Goal: Task Accomplishment & Management: Complete application form

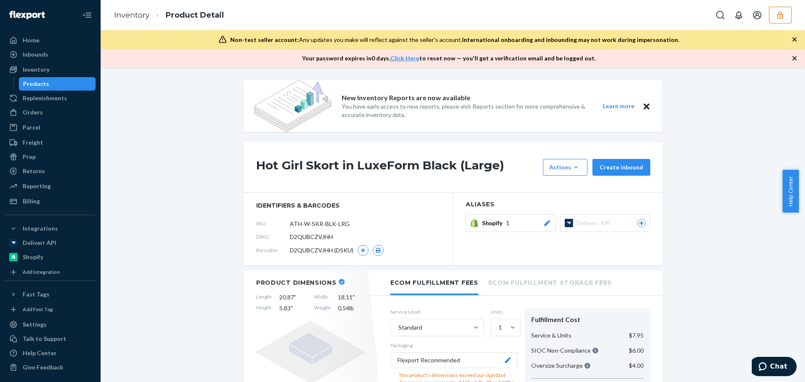
click at [782, 16] on icon "button" at bounding box center [779, 14] width 5 height 7
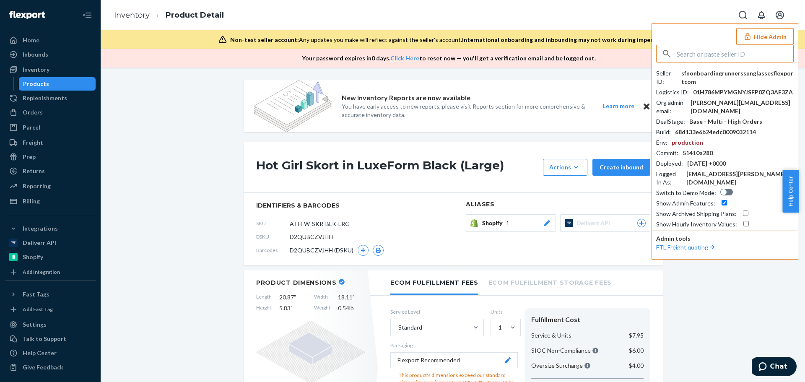
click at [732, 57] on input "text" at bounding box center [734, 53] width 116 height 17
type input "infoairbagdoccom"
click at [708, 75] on span "infoairbagdoccom" at bounding box center [713, 73] width 97 height 8
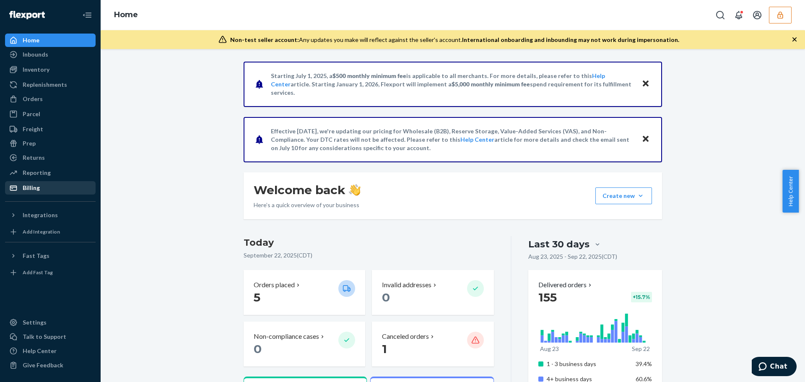
click at [47, 192] on div "Billing" at bounding box center [50, 188] width 89 height 12
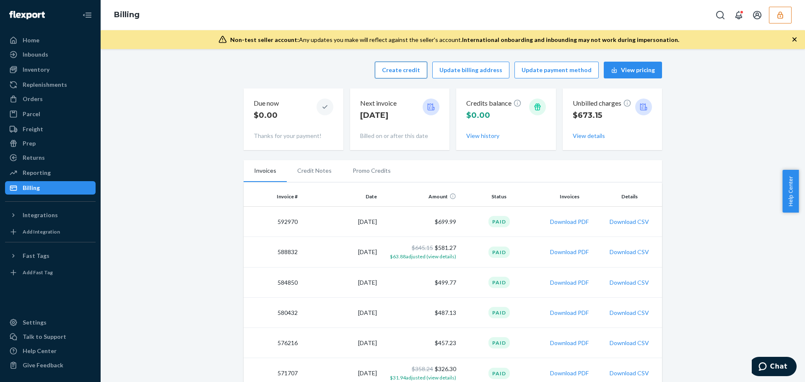
click at [406, 69] on button "Create credit" at bounding box center [401, 70] width 52 height 17
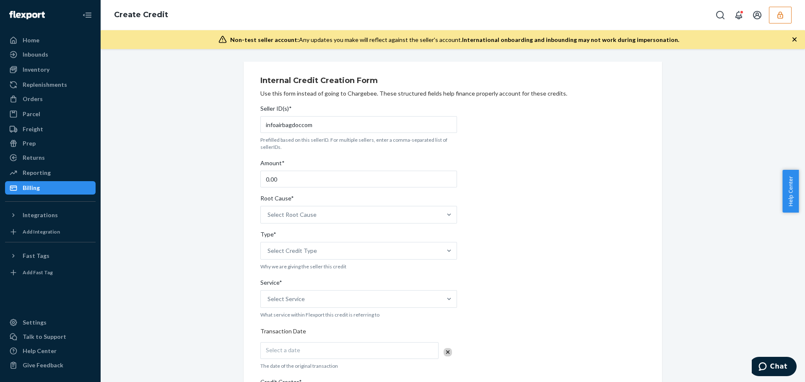
scroll to position [42, 0]
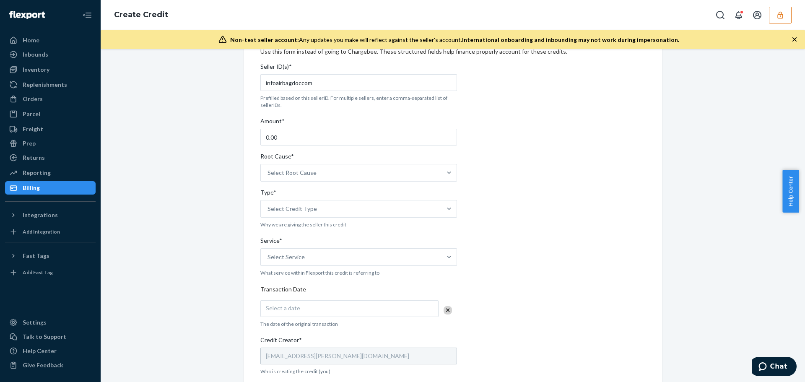
click at [740, 158] on div "Internal Credit Creation Form Use this form instead of going to Chargebee. Thes…" at bounding box center [452, 288] width 691 height 536
click at [292, 135] on input "0.00" at bounding box center [358, 137] width 197 height 17
drag, startPoint x: 313, startPoint y: 134, endPoint x: 239, endPoint y: 135, distance: 73.8
click at [239, 135] on div "Internal Credit Creation Form Use this form instead of going to Chargebee. Thes…" at bounding box center [452, 288] width 431 height 536
type input "123.48"
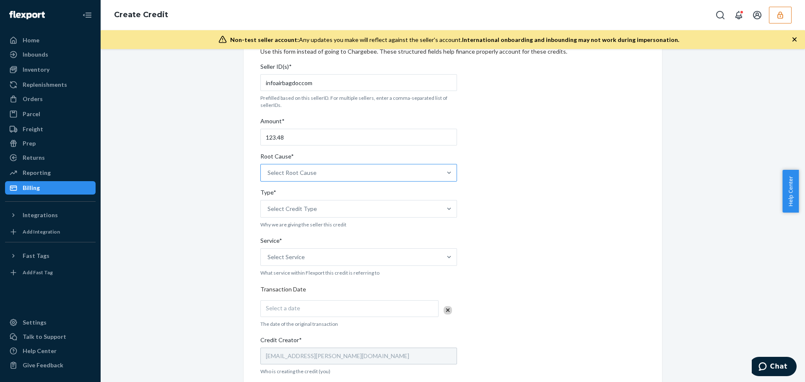
click at [302, 174] on div "Select Root Cause" at bounding box center [291, 172] width 49 height 8
click at [268, 174] on input "Root Cause* Select Root Cause" at bounding box center [267, 172] width 1 height 8
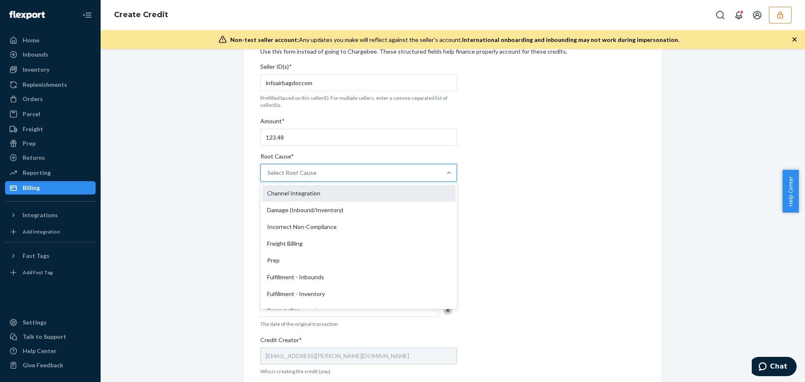
click at [377, 186] on div "Channel Integration" at bounding box center [358, 193] width 193 height 17
click at [268, 177] on input "Root Cause* option Channel Integration focused, 1 of 29. 29 results available. …" at bounding box center [267, 172] width 1 height 8
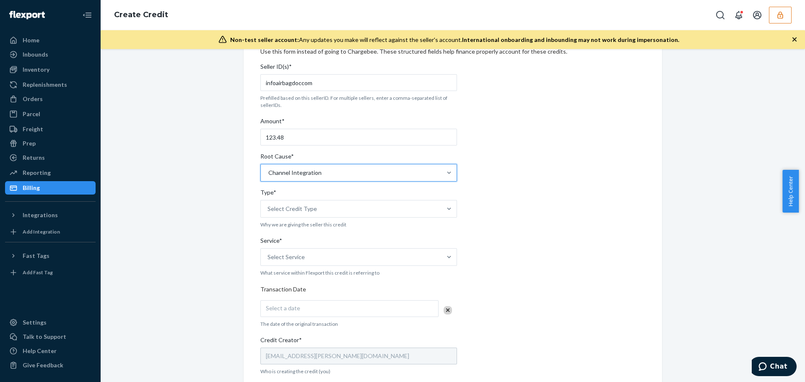
scroll to position [84, 0]
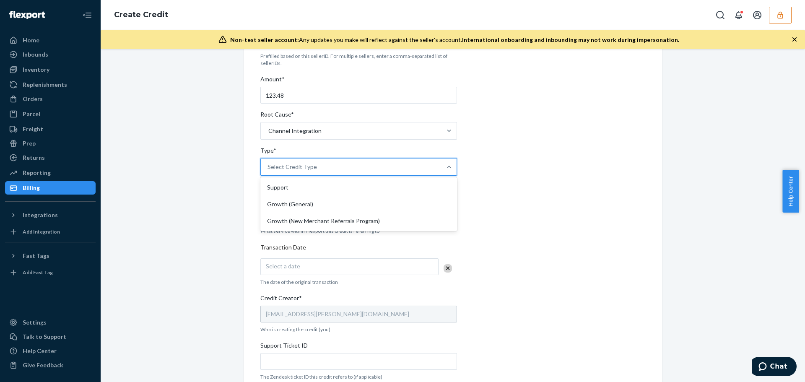
click at [371, 163] on div "Select Credit Type" at bounding box center [351, 166] width 181 height 17
click at [268, 163] on input "Type* option Support focused, 1 of 3. 3 results available. Use Up and Down to c…" at bounding box center [267, 167] width 1 height 8
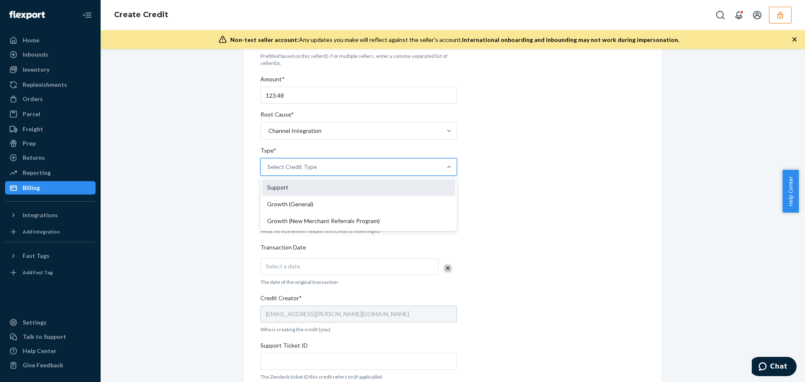
click at [320, 192] on div "Support" at bounding box center [358, 187] width 193 height 17
click at [268, 171] on input "Type* option Support focused, 1 of 3. 3 results available. Use Up and Down to c…" at bounding box center [267, 167] width 1 height 8
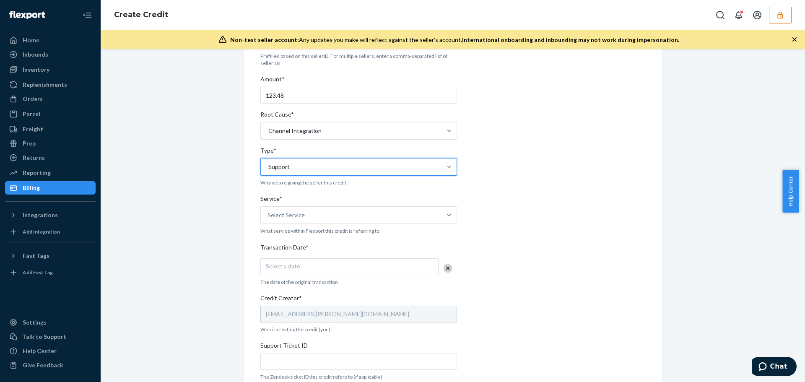
scroll to position [126, 0]
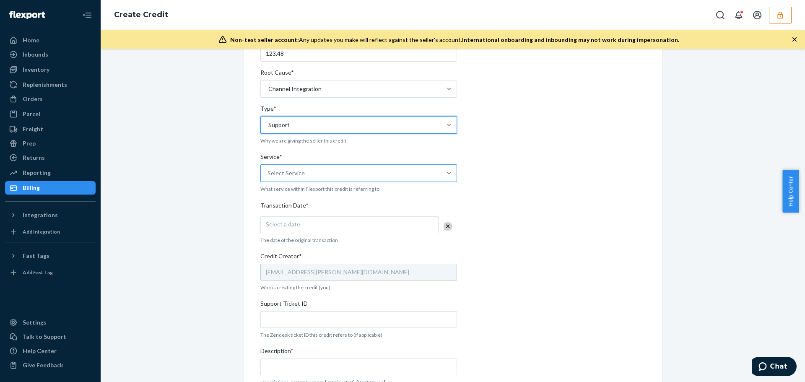
click at [406, 176] on div "Select Service" at bounding box center [351, 173] width 181 height 17
click at [268, 176] on input "Service* Select Service" at bounding box center [267, 173] width 1 height 8
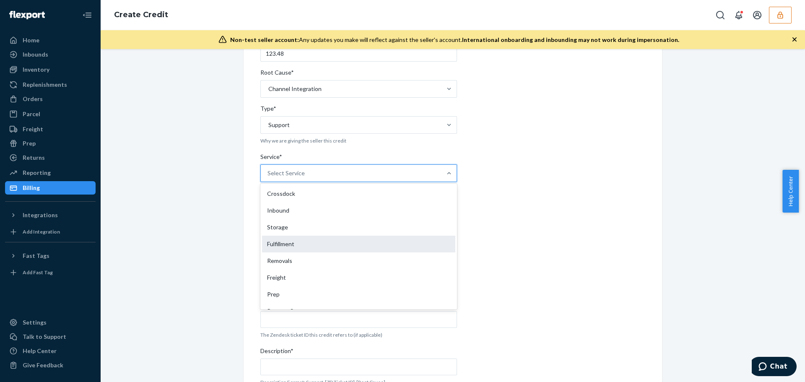
click at [305, 241] on div "Fulfillment" at bounding box center [358, 243] width 193 height 17
click at [268, 177] on input "Service* option Fulfillment focused, 4 of 10. 10 results available. Use Up and …" at bounding box center [267, 173] width 1 height 8
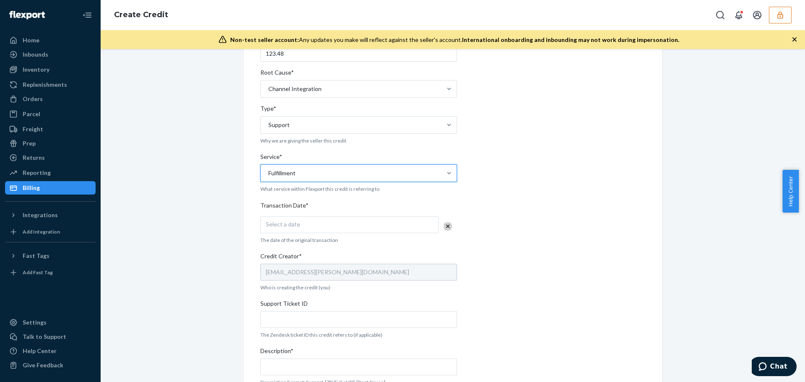
scroll to position [168, 0]
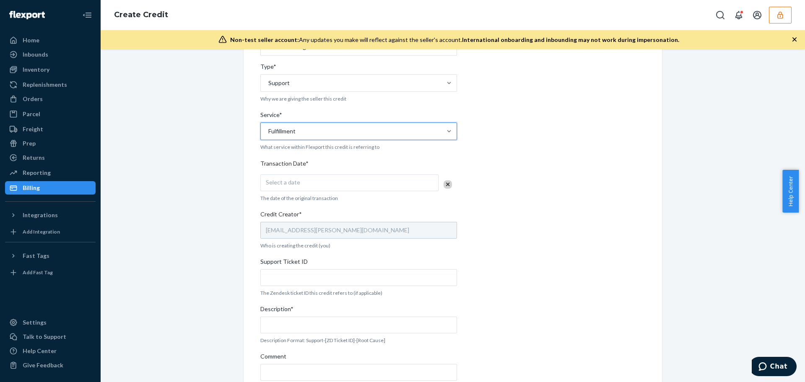
click at [374, 186] on div "Select a date" at bounding box center [349, 182] width 178 height 17
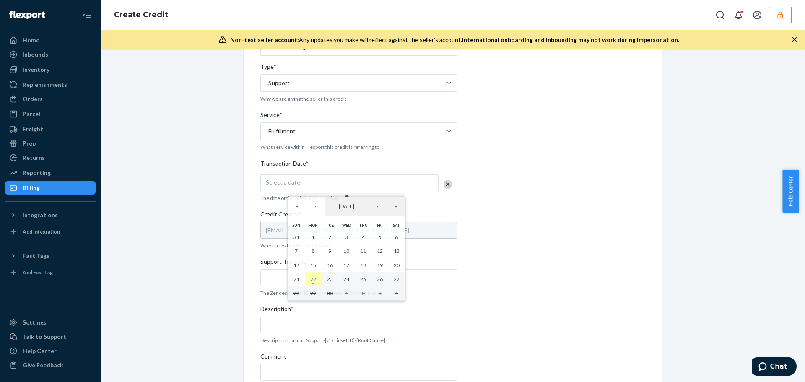
click at [314, 277] on abbr "22" at bounding box center [313, 279] width 6 height 6
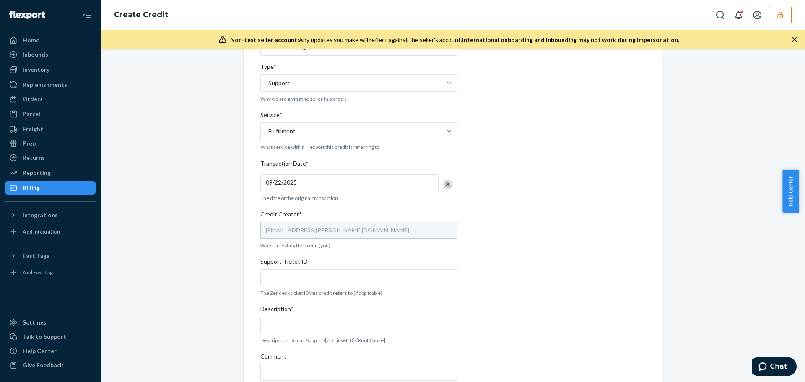
scroll to position [210, 0]
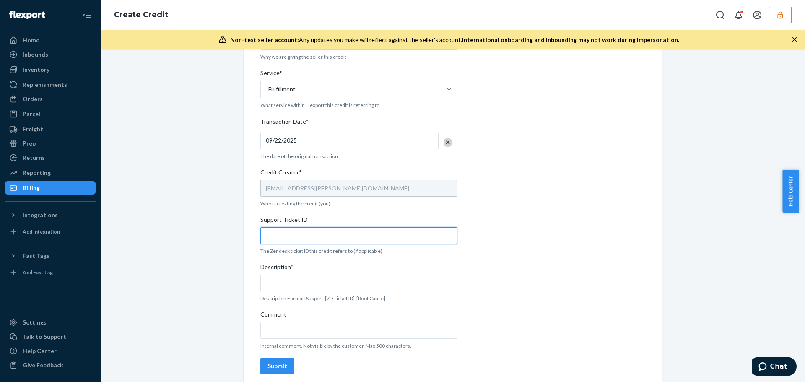
click at [291, 239] on input "Support Ticket ID" at bounding box center [358, 235] width 197 height 17
paste input "821457"
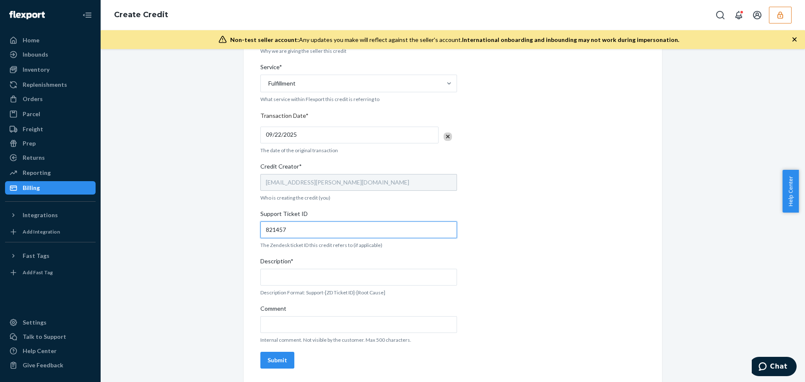
type input "821457"
drag, startPoint x: 302, startPoint y: 292, endPoint x: 393, endPoint y: 288, distance: 91.0
click at [396, 290] on p "Description Format: Support-[ZD Ticket ID]-[Root Cause]" at bounding box center [358, 292] width 197 height 7
copy p "Support-[ZD Ticket ID]-[Root Cause]"
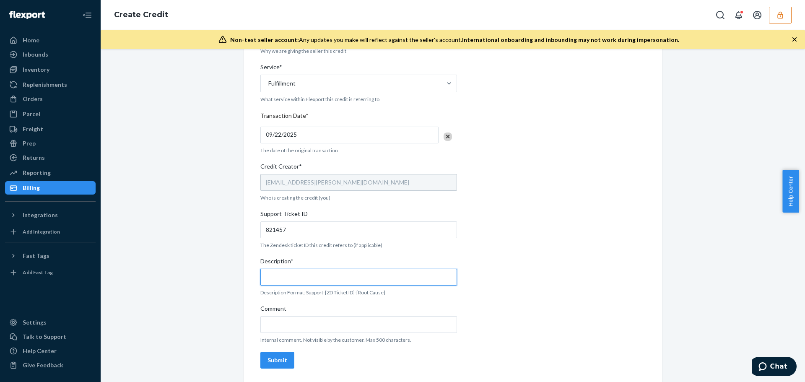
click at [329, 277] on input "Description*" at bounding box center [358, 277] width 197 height 17
paste input "Support-[ZD Ticket ID]-[Root Cause]"
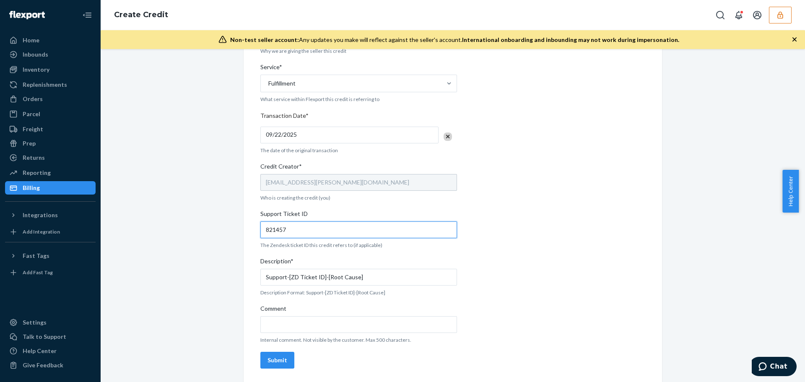
click at [267, 230] on input "821457" at bounding box center [358, 229] width 197 height 17
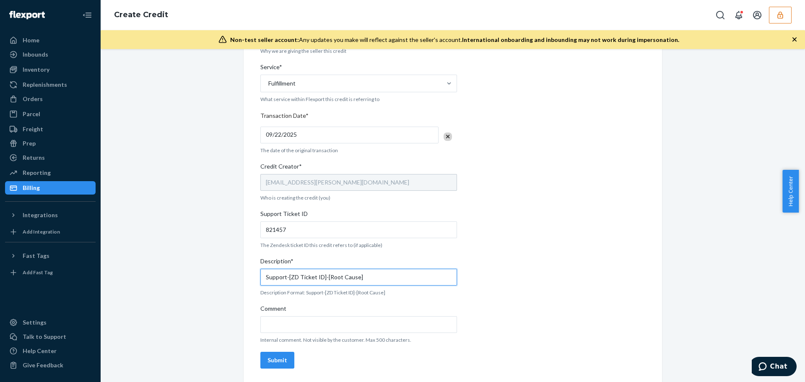
drag, startPoint x: 320, startPoint y: 277, endPoint x: 288, endPoint y: 277, distance: 31.8
click at [288, 277] on input "Support-[ZD Ticket ID]-[Root Cause]" at bounding box center [358, 277] width 197 height 17
paste input "821457"
drag, startPoint x: 365, startPoint y: 280, endPoint x: 231, endPoint y: 278, distance: 134.1
click at [231, 278] on div "Internal Credit Creation Form Use this form instead of going to Chargebee. Thes…" at bounding box center [452, 114] width 691 height 536
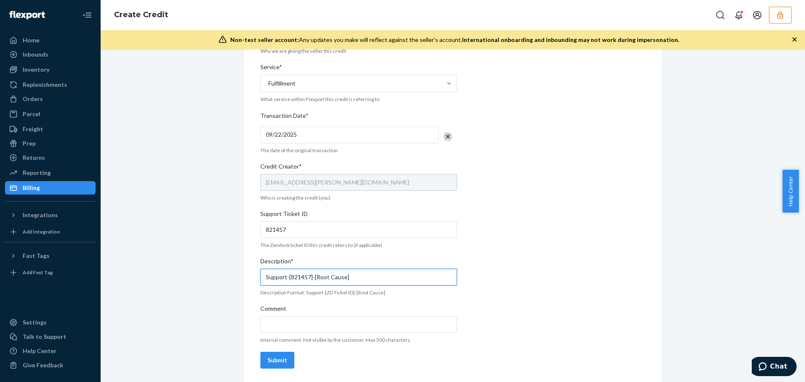
paste input "821457"
type input "821457 - Support - Channel Integration - Fulfillment"
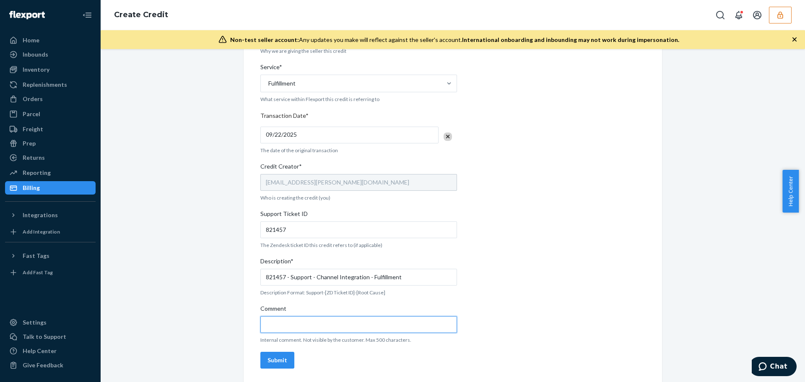
click at [360, 328] on input "Comment" at bounding box center [358, 324] width 197 height 17
click at [753, 252] on div "Internal Credit Creation Form Use this form instead of going to Chargebee. Thes…" at bounding box center [452, 114] width 691 height 536
click at [333, 327] on input "Comment" at bounding box center [358, 324] width 197 height 17
paste input "A merchant reached out to report that their orders were not ingesting. Because …"
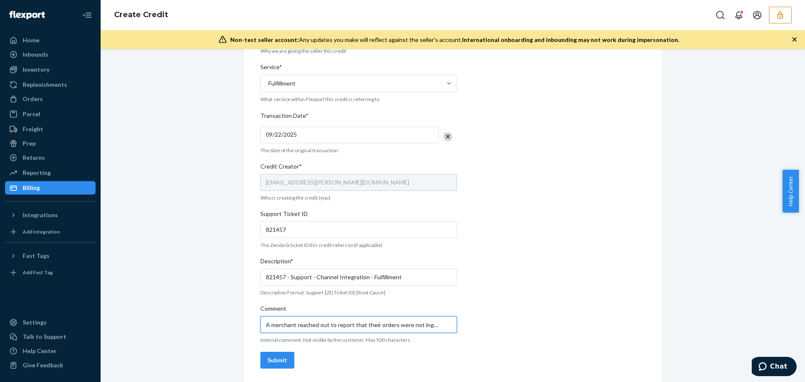
drag, startPoint x: 339, startPoint y: 325, endPoint x: 130, endPoint y: 313, distance: 209.0
click at [130, 313] on div "Internal Credit Creation Form Use this form instead of going to Chargebee. Thes…" at bounding box center [452, 114] width 691 height 536
type input "A merchant reached out to report that their orders were not ingesting. Because …"
click at [562, 328] on div "Internal Credit Creation Form Use this form instead of going to Chargebee. Thes…" at bounding box center [452, 113] width 385 height 515
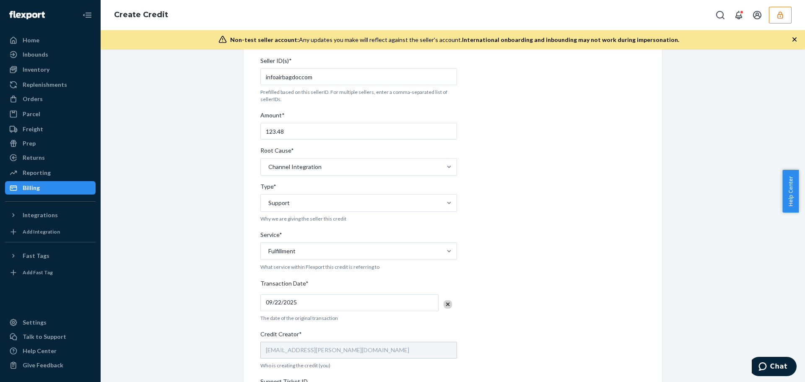
scroll to position [215, 0]
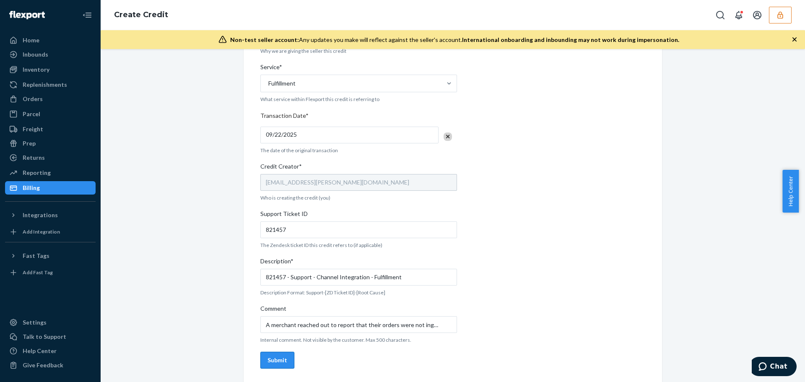
click at [276, 362] on div "Submit" at bounding box center [277, 360] width 20 height 8
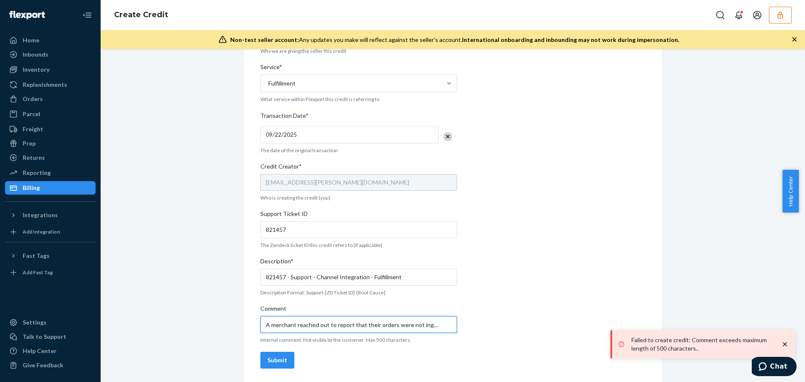
click at [383, 325] on input "A merchant reached out to report that their orders were not ingesting. Because …" at bounding box center [358, 324] width 197 height 17
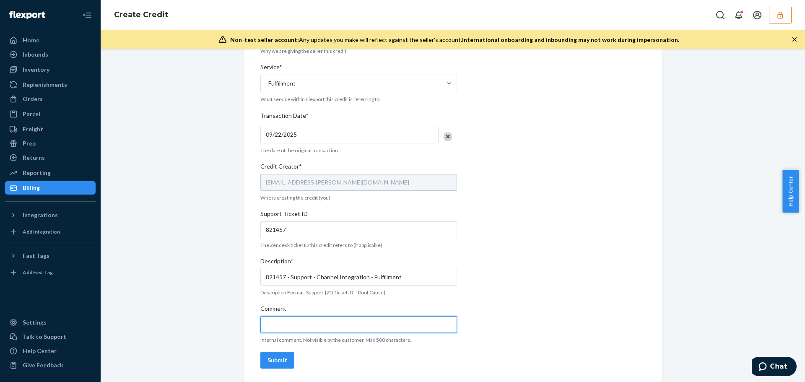
scroll to position [0, 1483]
drag, startPoint x: 418, startPoint y: 325, endPoint x: 463, endPoint y: 324, distance: 45.3
click at [463, 324] on div "Internal Credit Creation Form Use this form instead of going to Chargebee. Thes…" at bounding box center [452, 113] width 385 height 515
click at [295, 326] on input "Comment" at bounding box center [358, 324] width 197 height 17
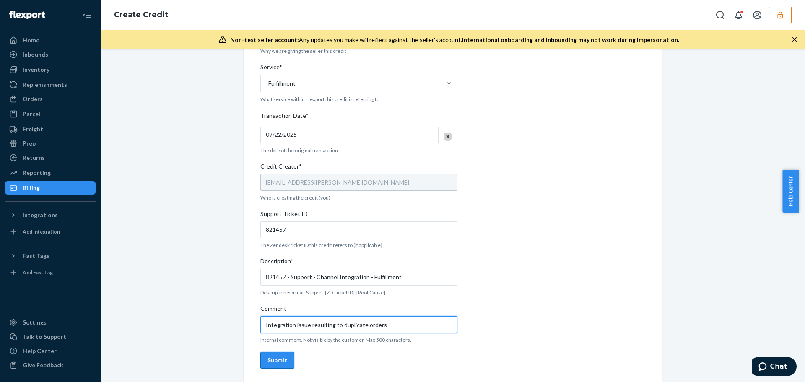
type input "Integration issue resulting to duplicate orders"
click at [272, 362] on div "Submit" at bounding box center [277, 360] width 20 height 8
